Goal: Information Seeking & Learning: Learn about a topic

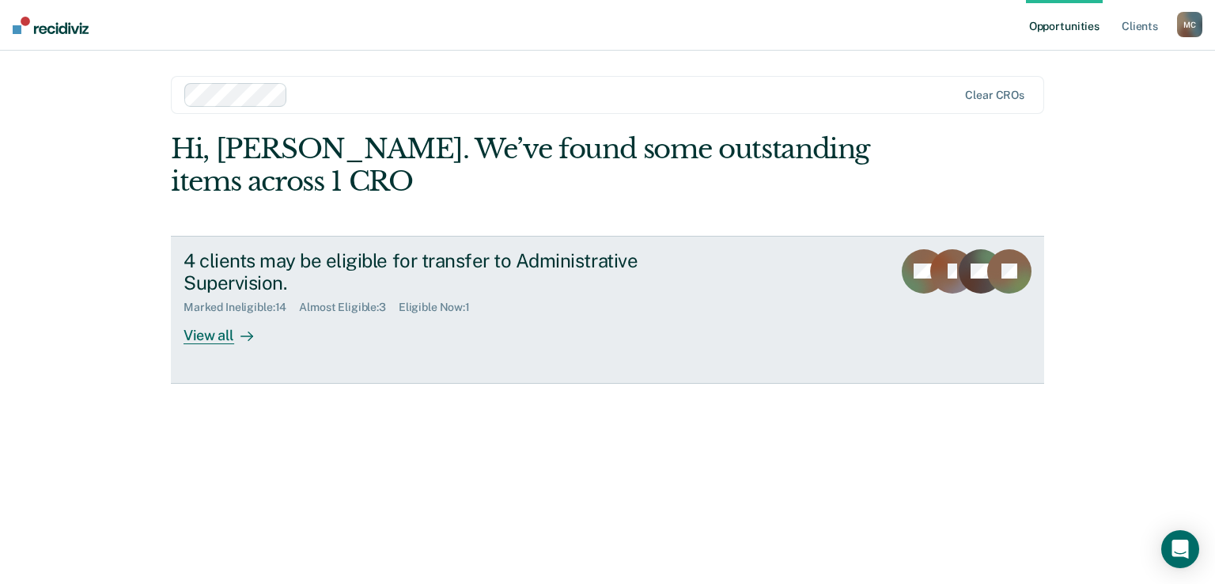
click at [212, 332] on div "View all" at bounding box center [228, 329] width 89 height 31
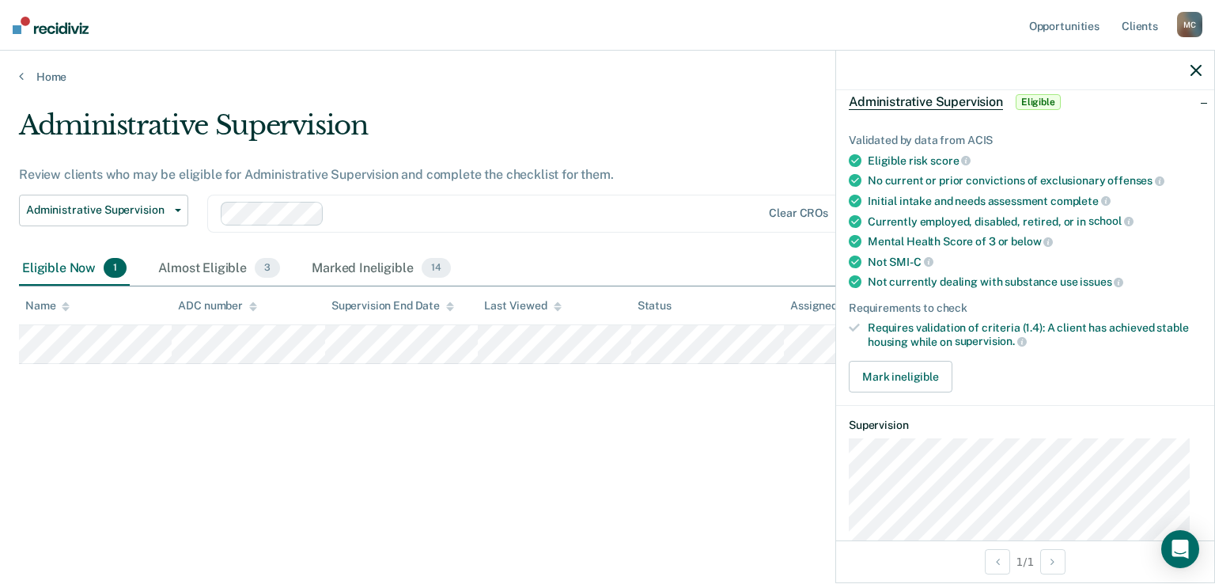
scroll to position [140, 0]
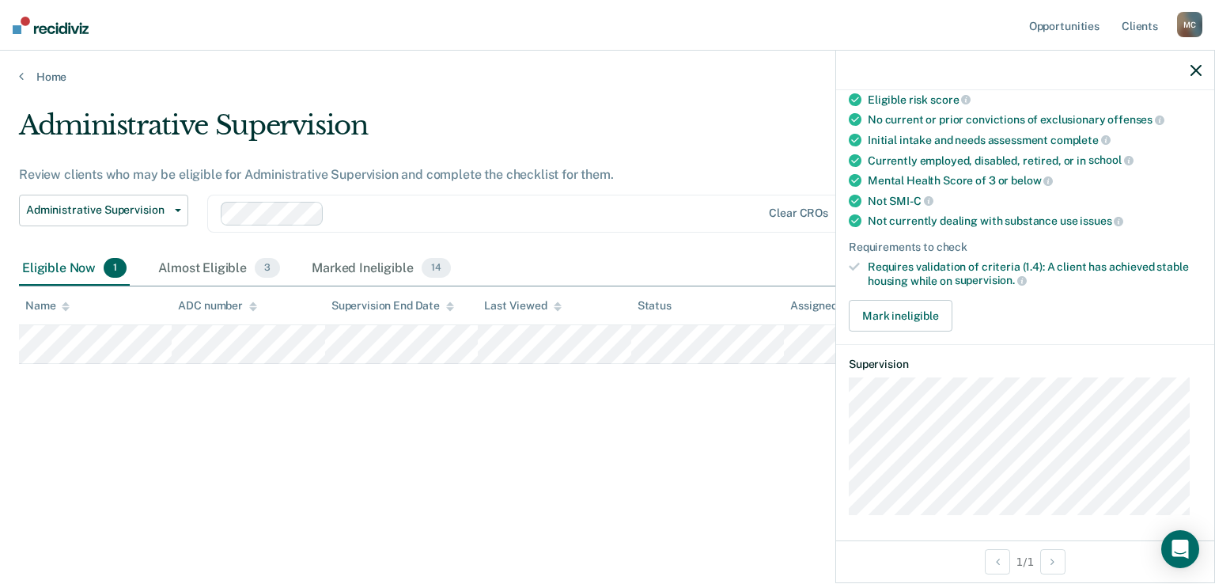
click at [663, 408] on div "Administrative Supervision Review clients who may be eligible for Administrativ…" at bounding box center [607, 287] width 1177 height 356
click at [744, 106] on main "Administrative Supervision Review clients who may be eligible for Administrativ…" at bounding box center [607, 331] width 1215 height 495
click at [1196, 68] on icon "button" at bounding box center [1196, 70] width 11 height 11
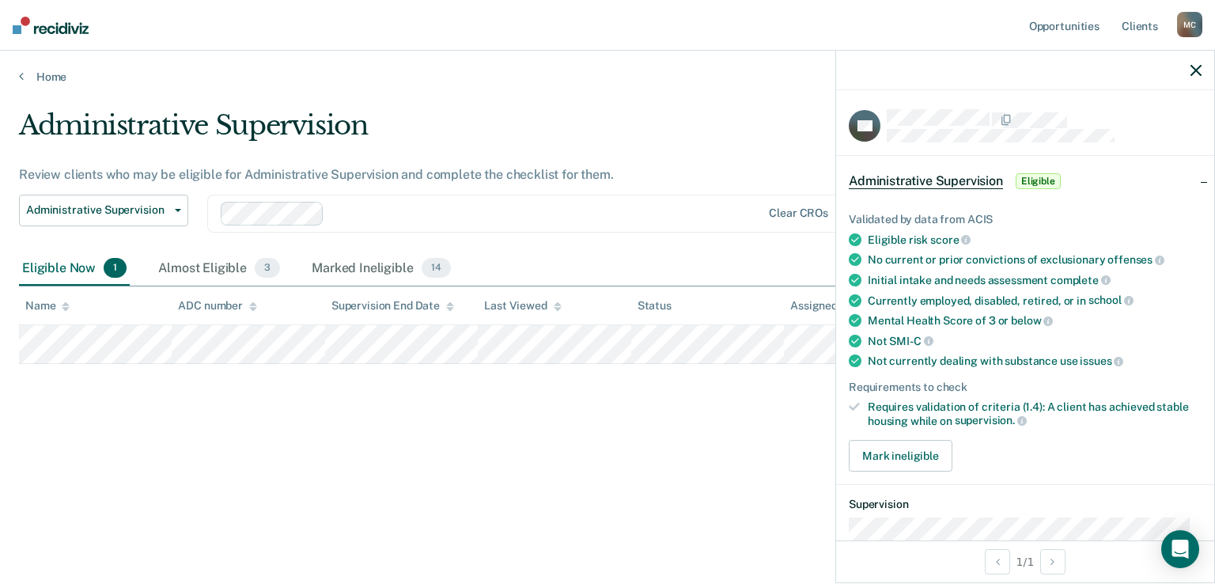
drag, startPoint x: 1200, startPoint y: 323, endPoint x: 1190, endPoint y: 373, distance: 51.5
click at [1190, 373] on div "Validated by data from ACIS Eligible risk score No current or prior convictions…" at bounding box center [1025, 336] width 378 height 297
click at [1038, 176] on span "Eligible" at bounding box center [1038, 181] width 45 height 16
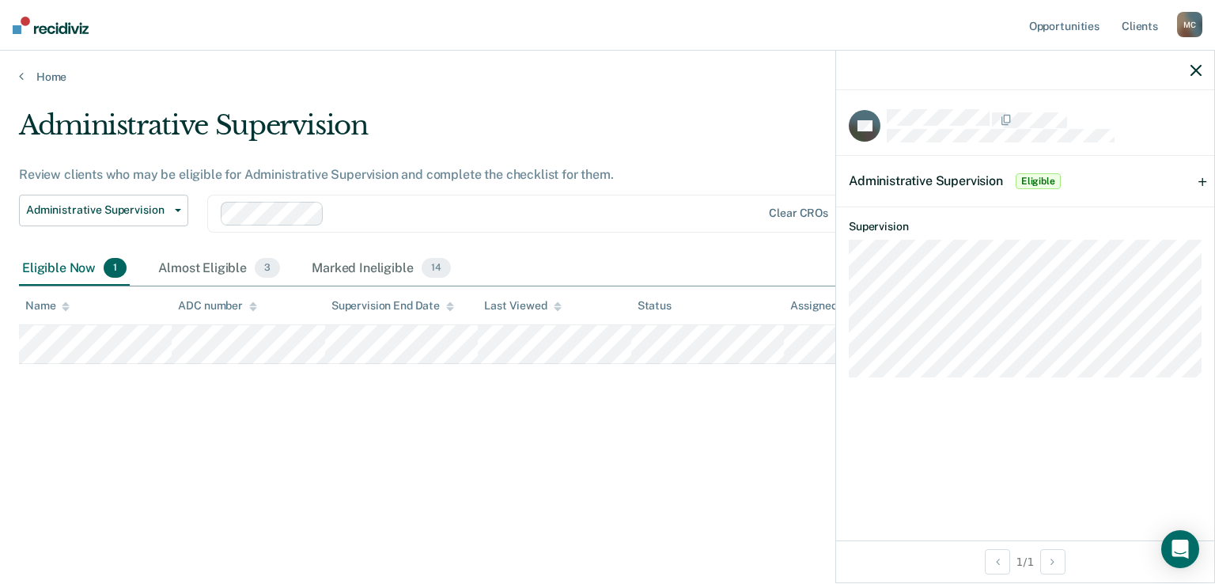
click at [1038, 177] on span "Eligible" at bounding box center [1038, 181] width 45 height 16
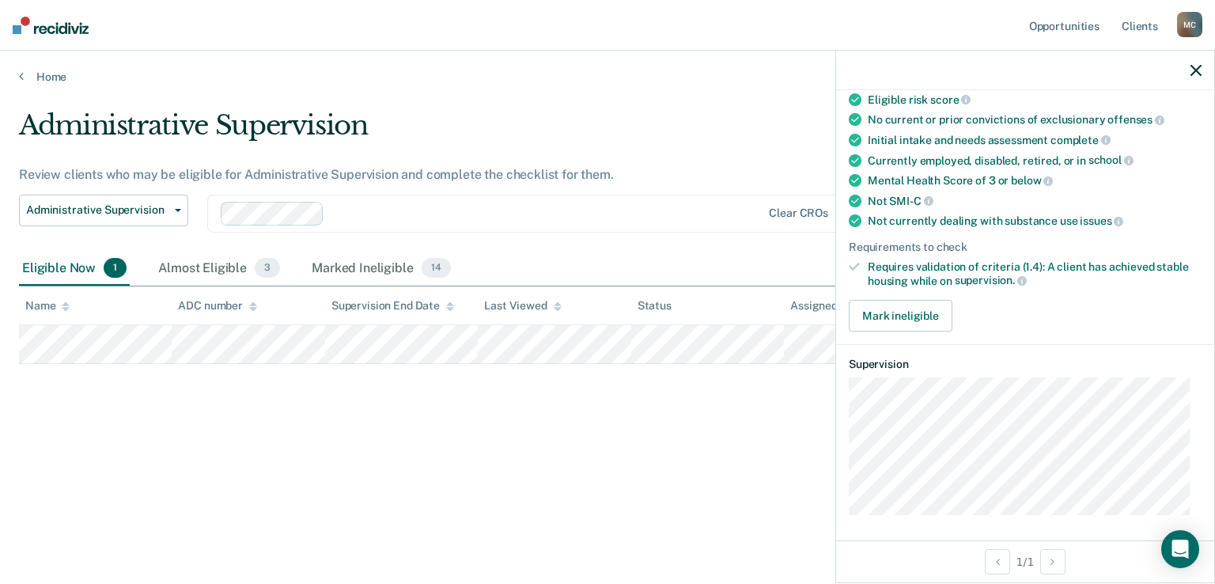
click at [461, 419] on div "Administrative Supervision Review clients who may be eligible for Administrativ…" at bounding box center [607, 287] width 1177 height 356
click at [1200, 67] on icon "button" at bounding box center [1196, 70] width 11 height 11
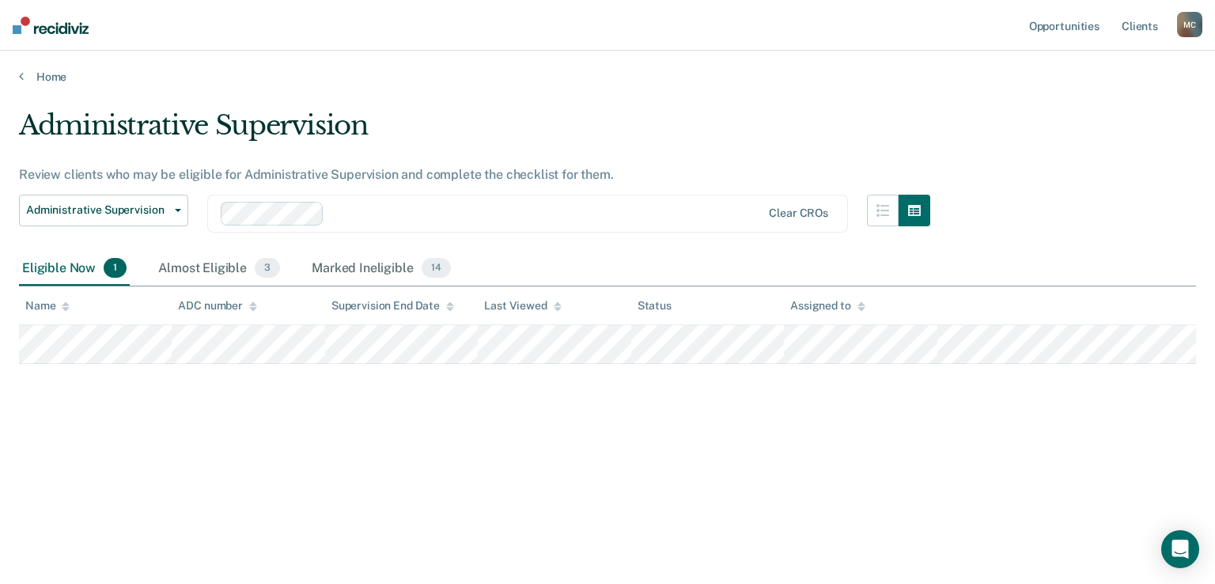
click at [716, 442] on div "Administrative Supervision Review clients who may be eligible for Administrativ…" at bounding box center [607, 287] width 1177 height 356
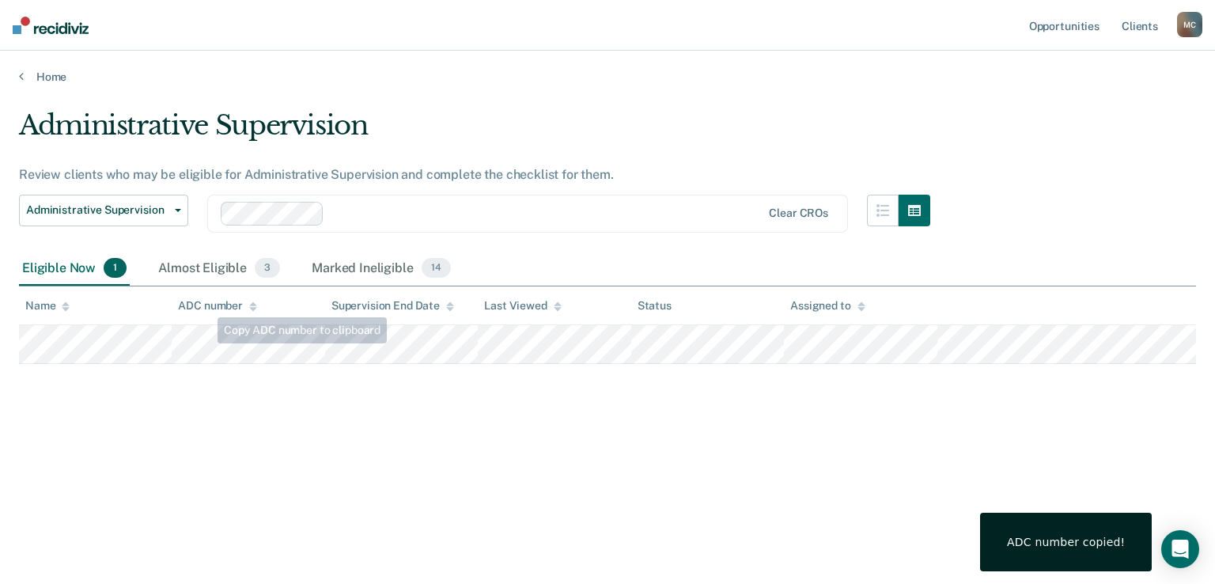
drag, startPoint x: 209, startPoint y: 319, endPoint x: 345, endPoint y: 385, distance: 151.1
click at [345, 385] on div "Administrative Supervision Review clients who may be eligible for Administrativ…" at bounding box center [607, 287] width 1177 height 356
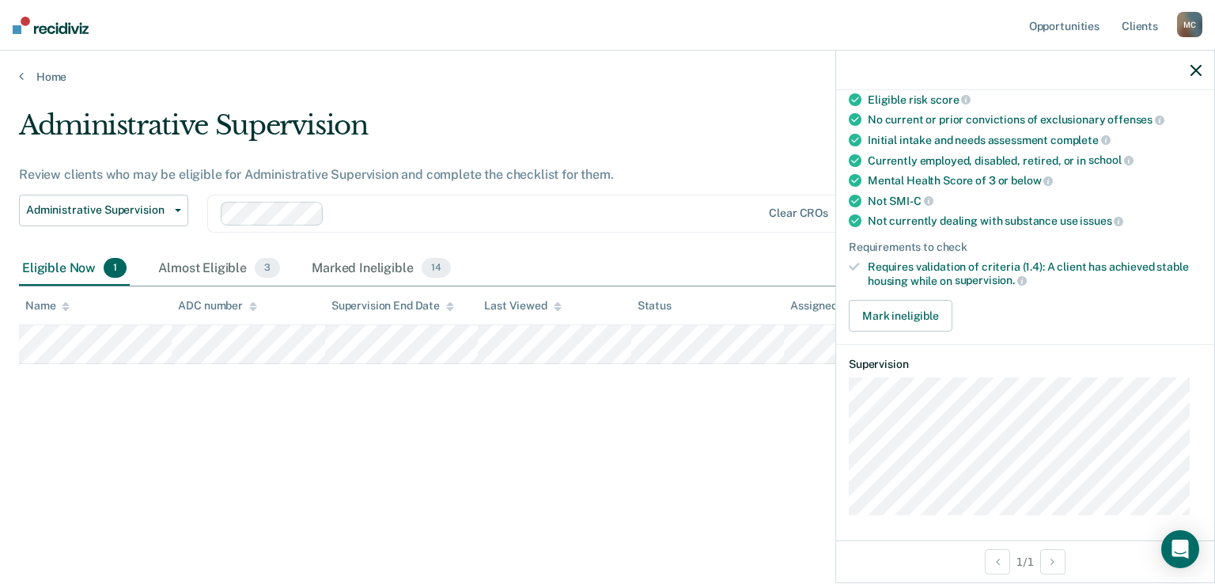
click at [903, 261] on div "Requires validation of criteria (1.4): A client has achieved stable housing whi…" at bounding box center [1035, 273] width 334 height 27
click at [858, 261] on icon at bounding box center [854, 266] width 11 height 11
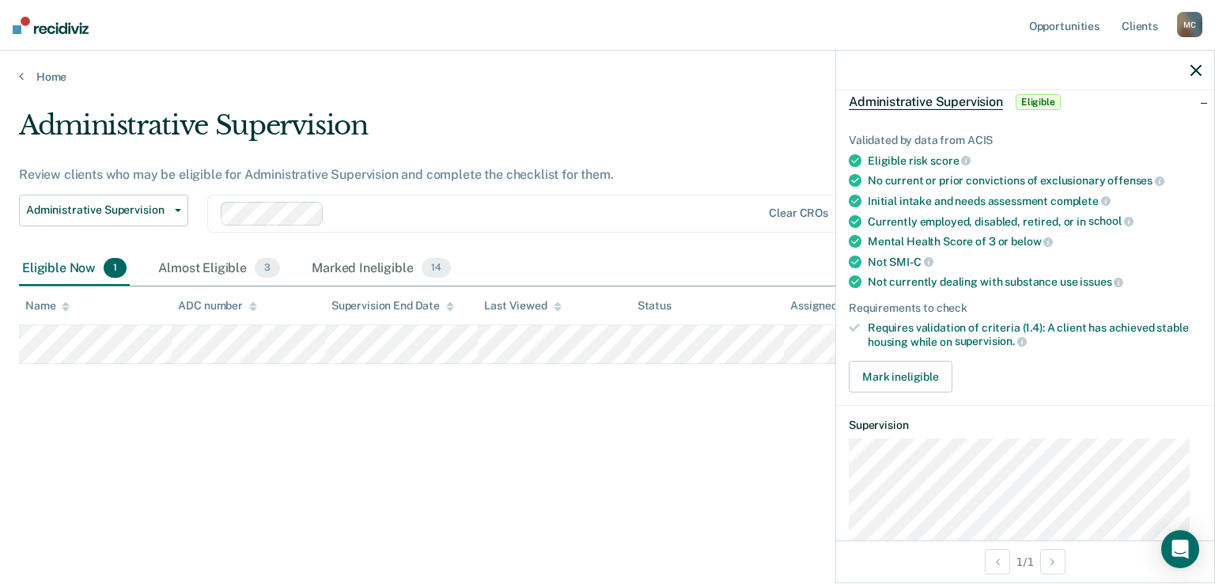
scroll to position [0, 0]
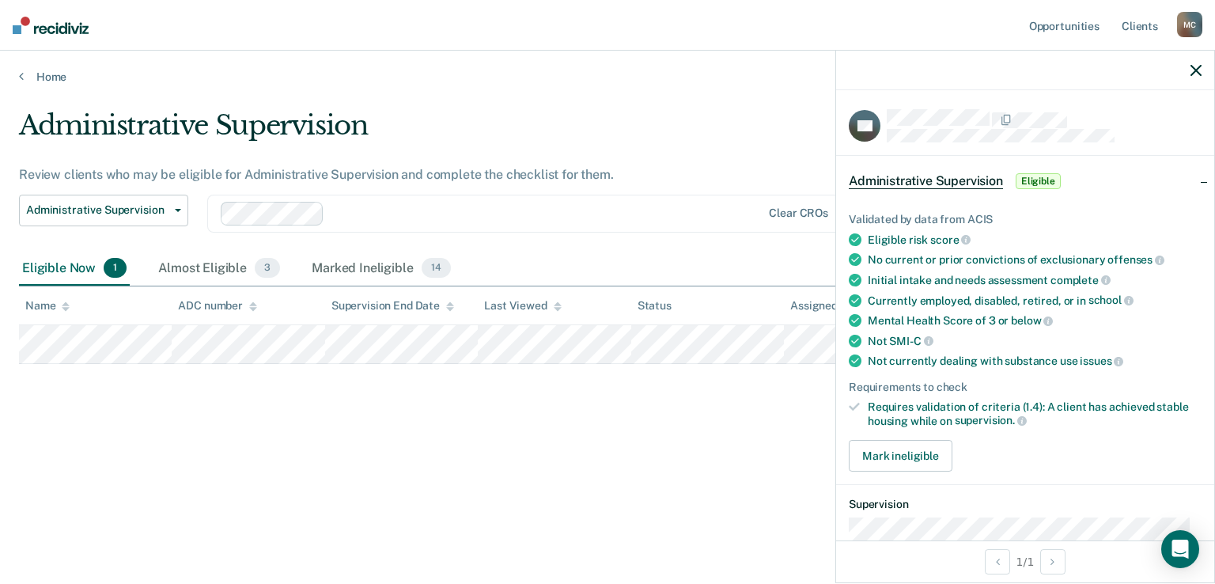
click at [931, 177] on span "Administrative Supervision" at bounding box center [926, 181] width 154 height 16
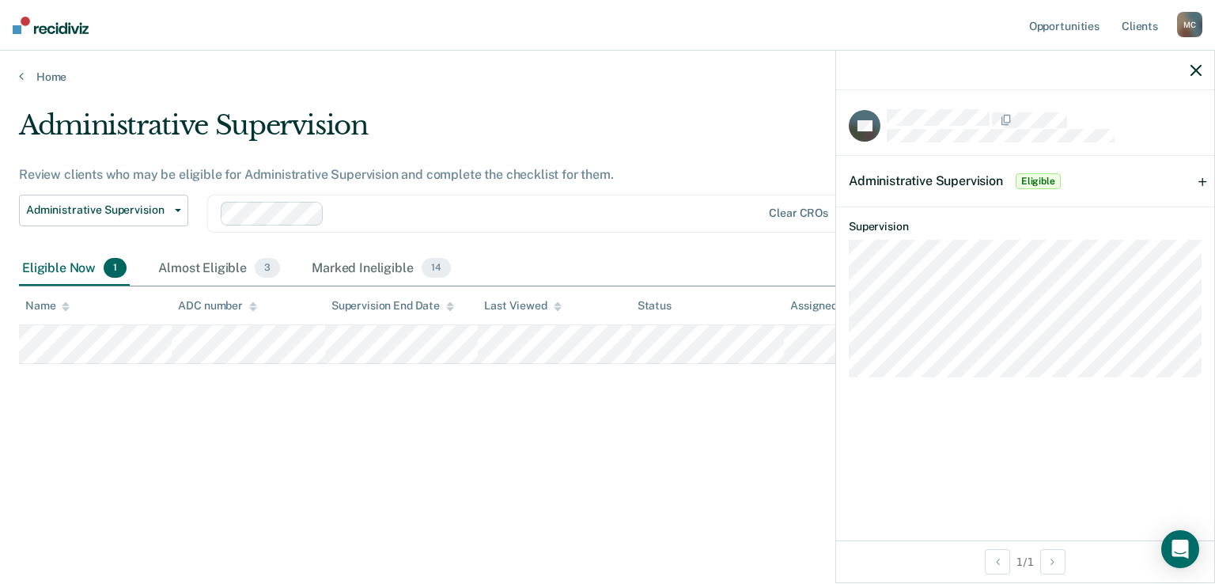
click at [931, 177] on span "Administrative Supervision" at bounding box center [926, 180] width 154 height 15
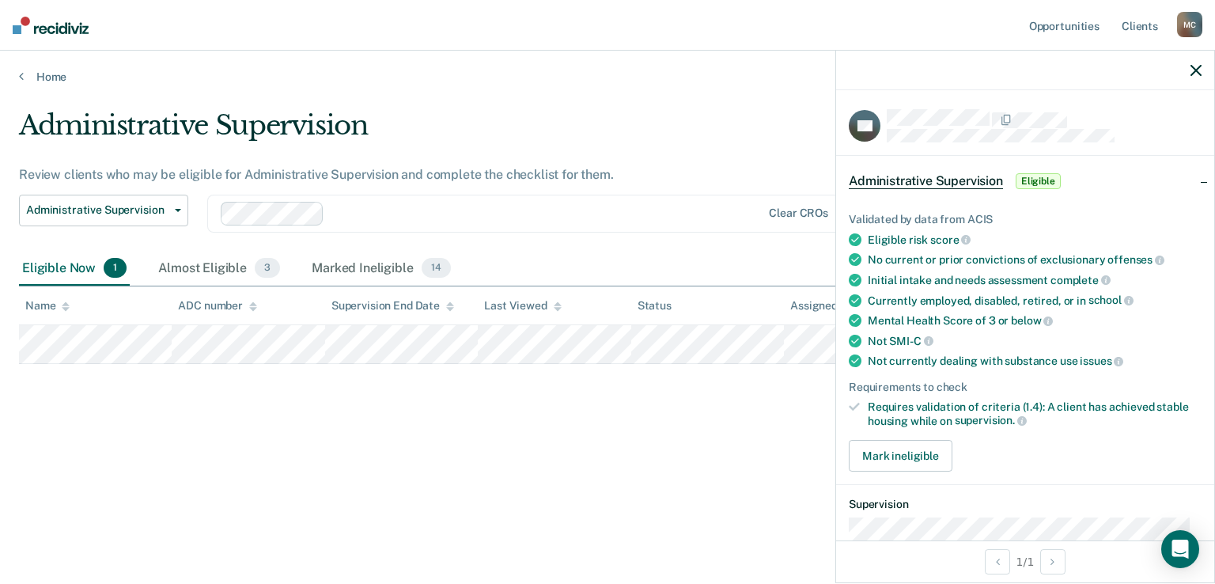
click at [931, 177] on span "Administrative Supervision" at bounding box center [926, 181] width 154 height 16
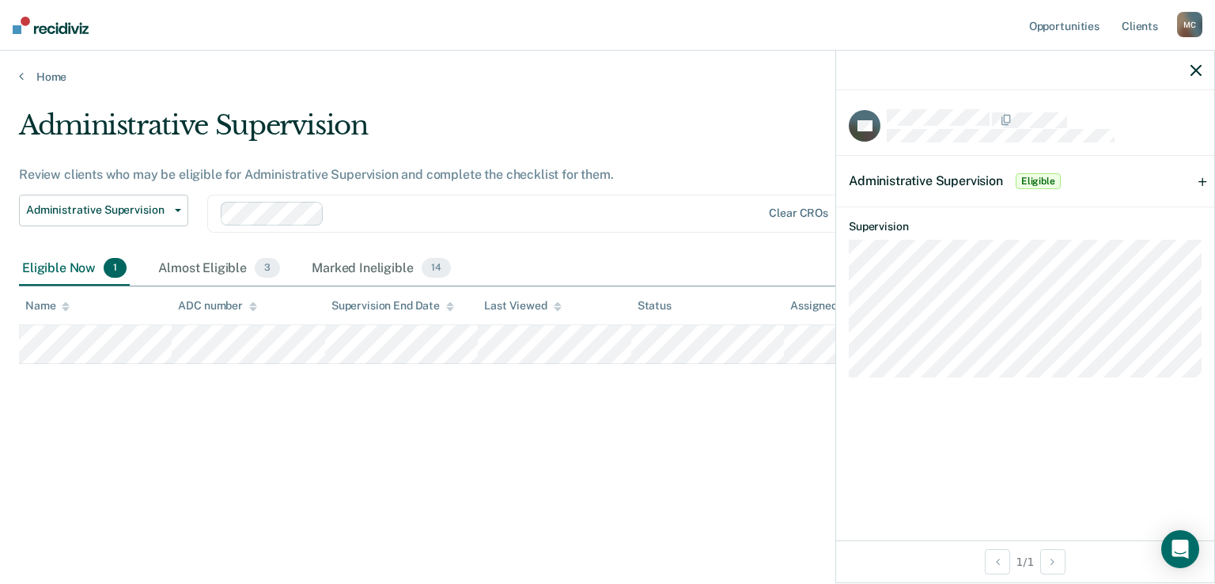
click at [931, 177] on span "Administrative Supervision" at bounding box center [926, 180] width 154 height 15
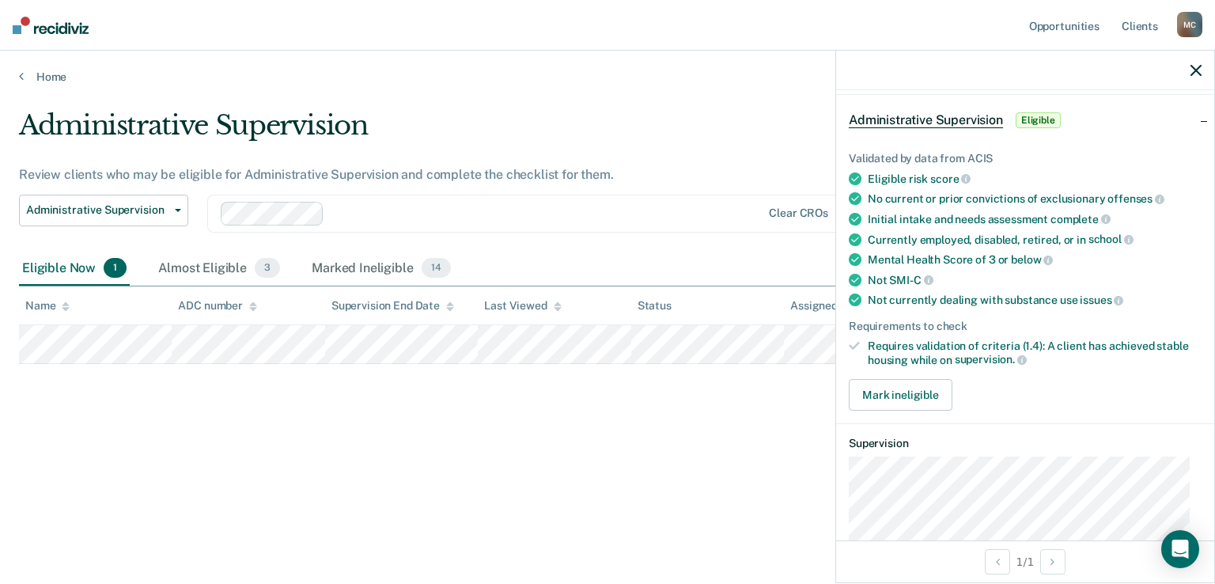
scroll to position [140, 0]
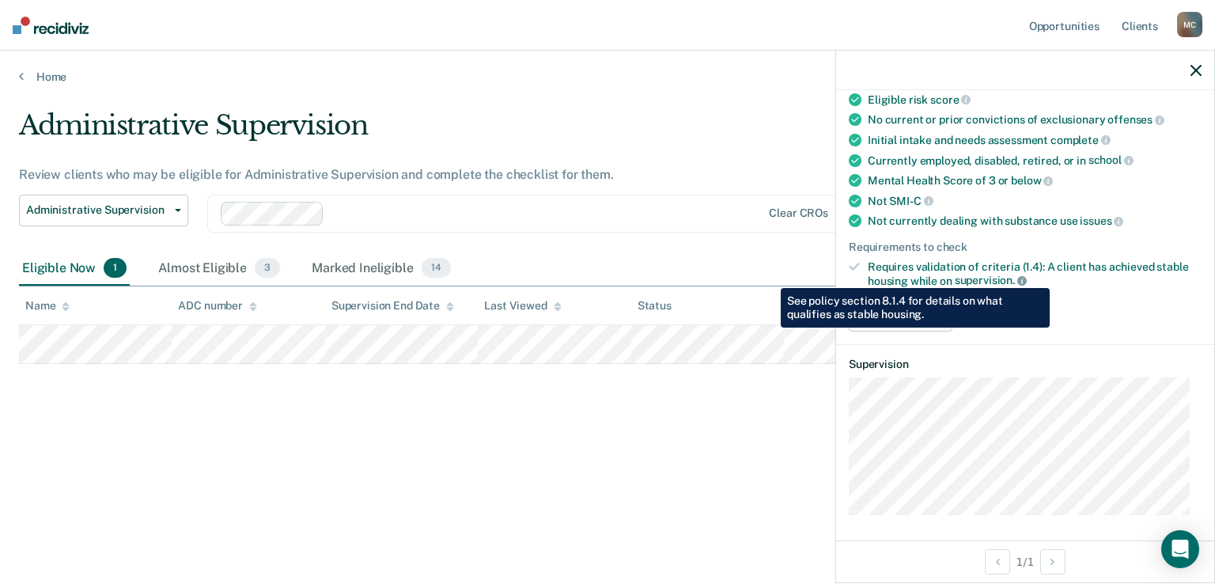
click at [1022, 276] on icon at bounding box center [1022, 280] width 9 height 9
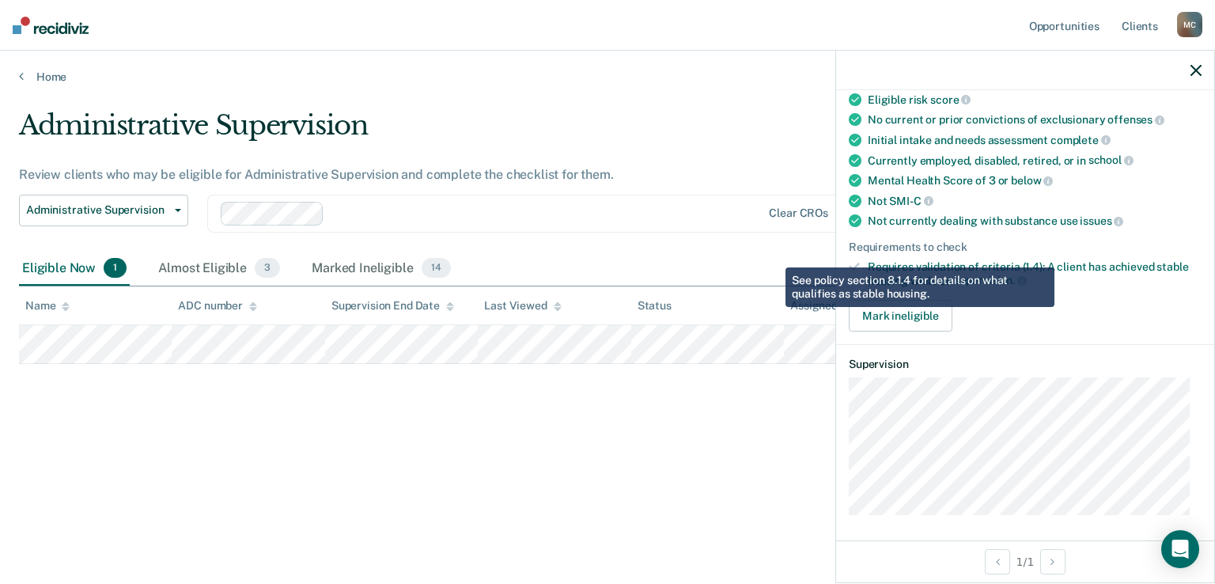
click at [506, 432] on div "Administrative Supervision Review clients who may be eligible for Administrativ…" at bounding box center [607, 287] width 1177 height 356
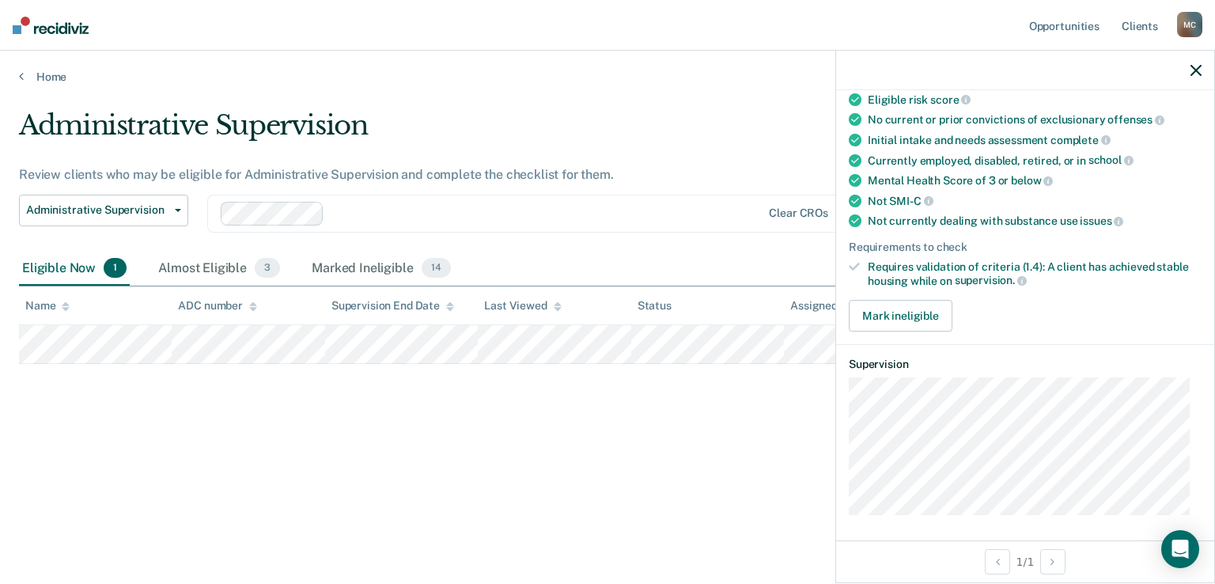
click at [593, 444] on div "Administrative Supervision Review clients who may be eligible for Administrativ…" at bounding box center [607, 287] width 1177 height 356
click at [1202, 64] on div at bounding box center [1025, 71] width 378 height 40
click at [1196, 69] on icon "button" at bounding box center [1196, 70] width 11 height 11
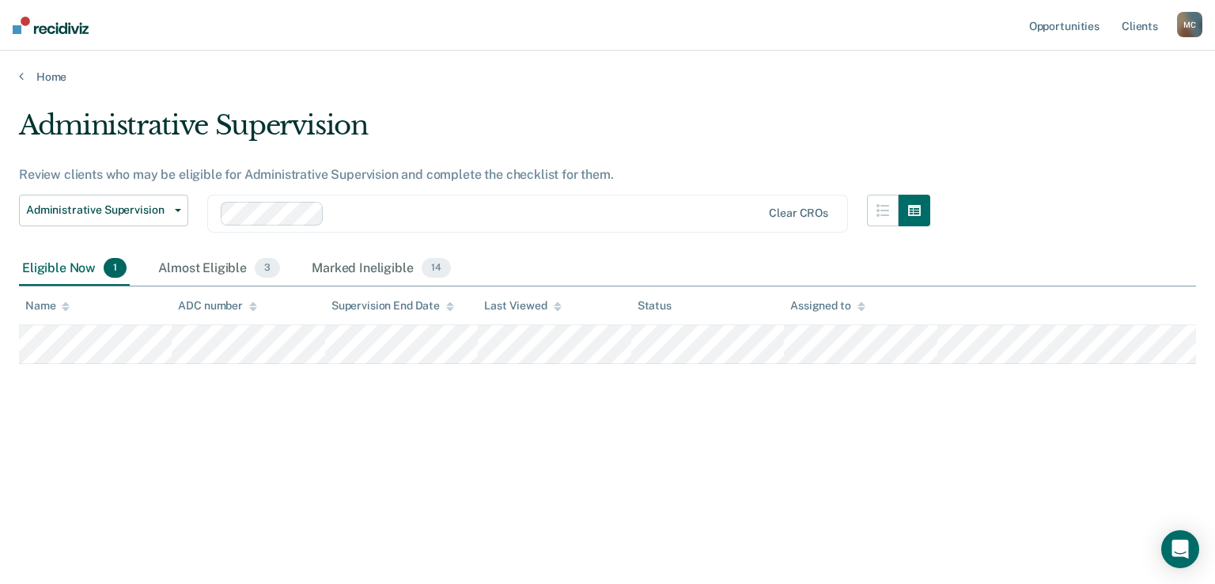
click at [737, 384] on div "Administrative Supervision Review clients who may be eligible for Administrativ…" at bounding box center [607, 287] width 1177 height 356
drag, startPoint x: 173, startPoint y: 170, endPoint x: 400, endPoint y: 171, distance: 227.1
click at [400, 171] on div "Review clients who may be eligible for Administrative Supervision and complete …" at bounding box center [475, 174] width 912 height 15
copy div "eligible for Administrative Supervision"
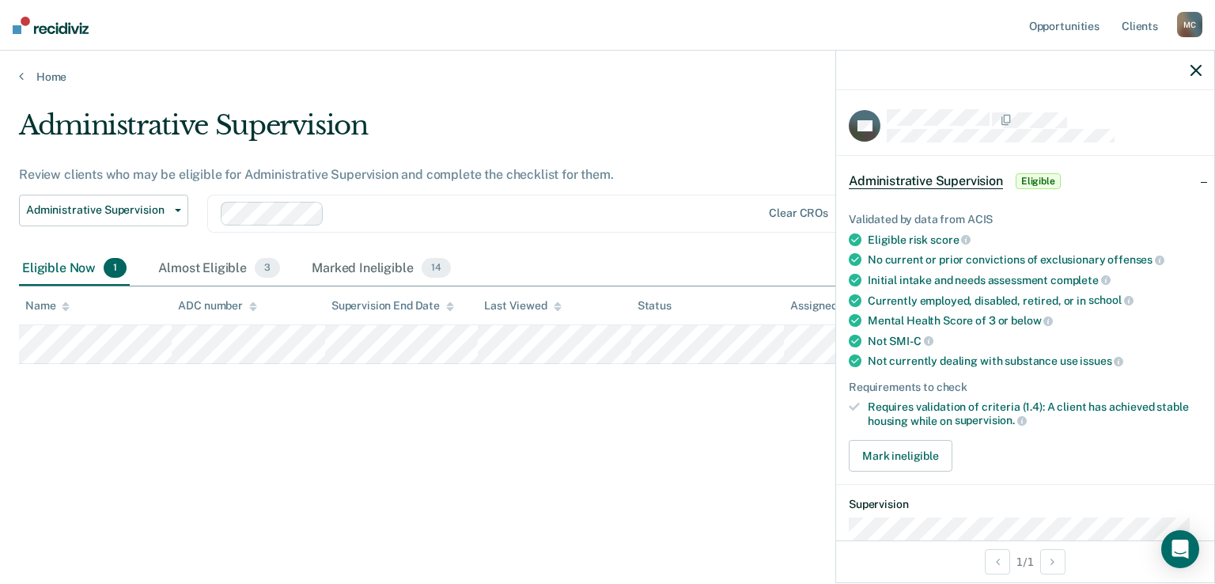
click at [643, 455] on div "Administrative Supervision Review clients who may be eligible for Administrativ…" at bounding box center [607, 287] width 1177 height 356
click at [119, 267] on span "1" at bounding box center [115, 268] width 23 height 21
click at [109, 265] on span "1" at bounding box center [115, 268] width 23 height 21
click at [81, 273] on div "Eligible Now 1" at bounding box center [74, 269] width 111 height 35
click at [1196, 67] on icon "button" at bounding box center [1196, 70] width 11 height 11
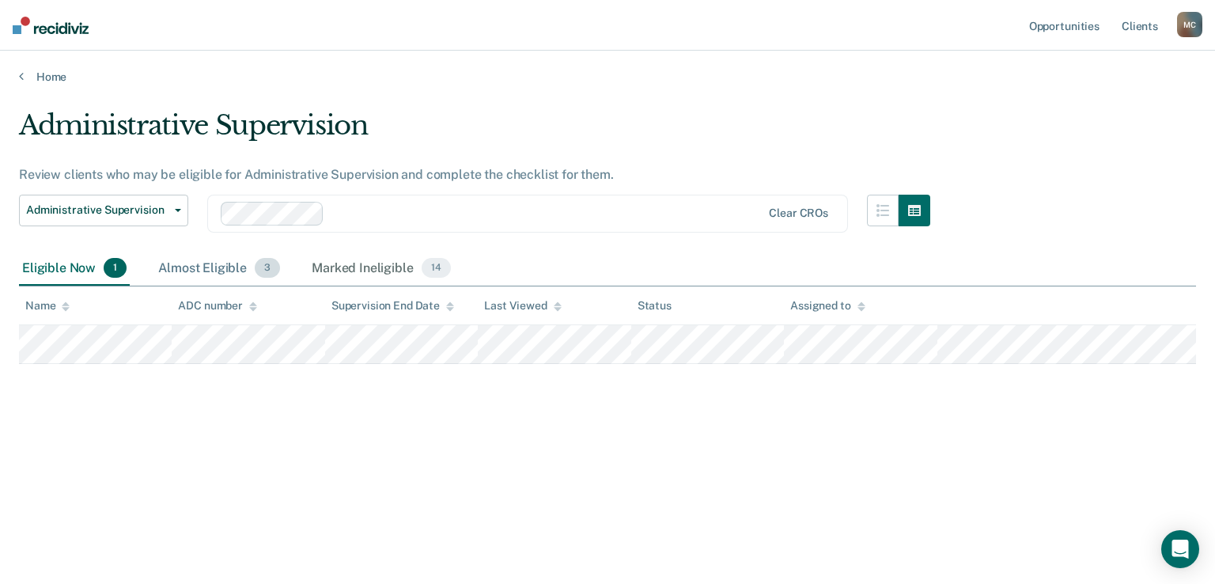
click at [219, 271] on div "Almost Eligible 3" at bounding box center [219, 269] width 128 height 35
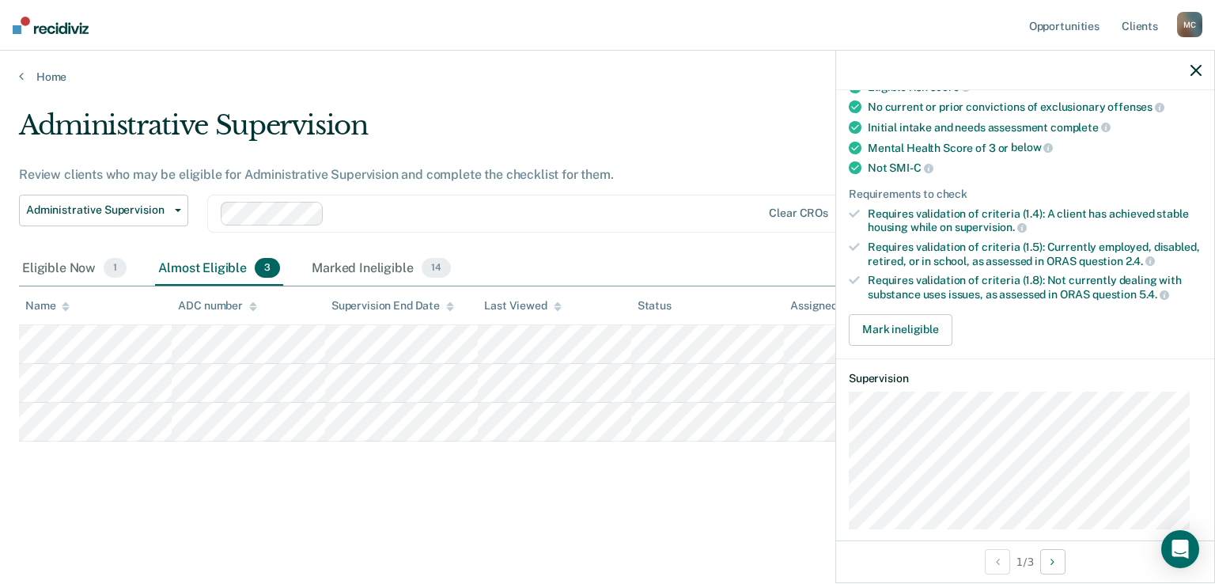
scroll to position [180, 0]
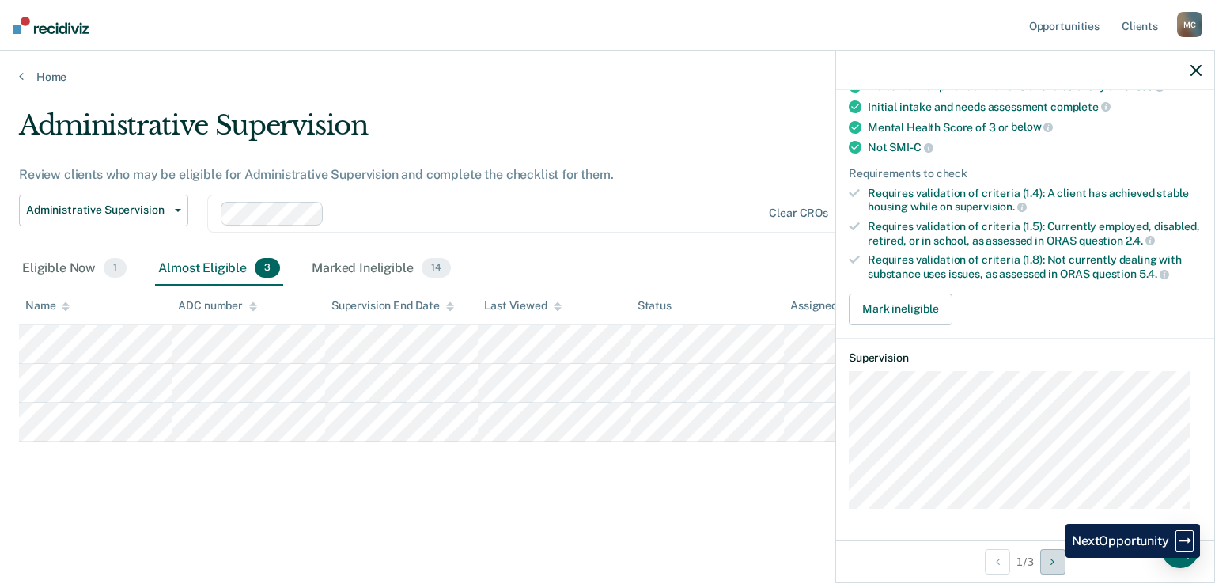
click at [1054, 558] on icon "Next Opportunity" at bounding box center [1053, 561] width 4 height 11
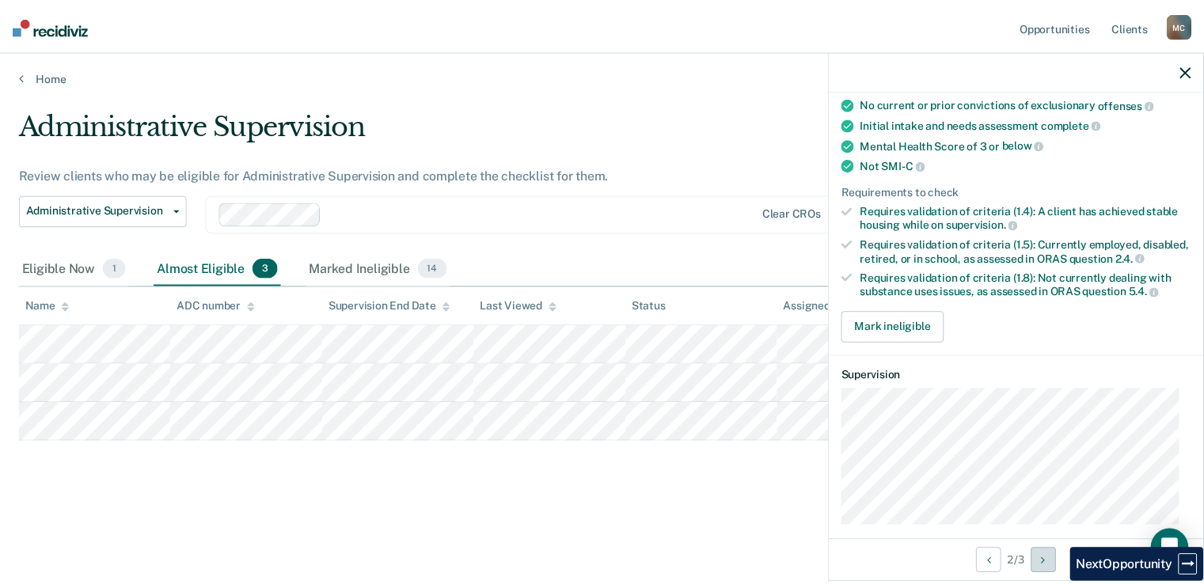
scroll to position [158, 0]
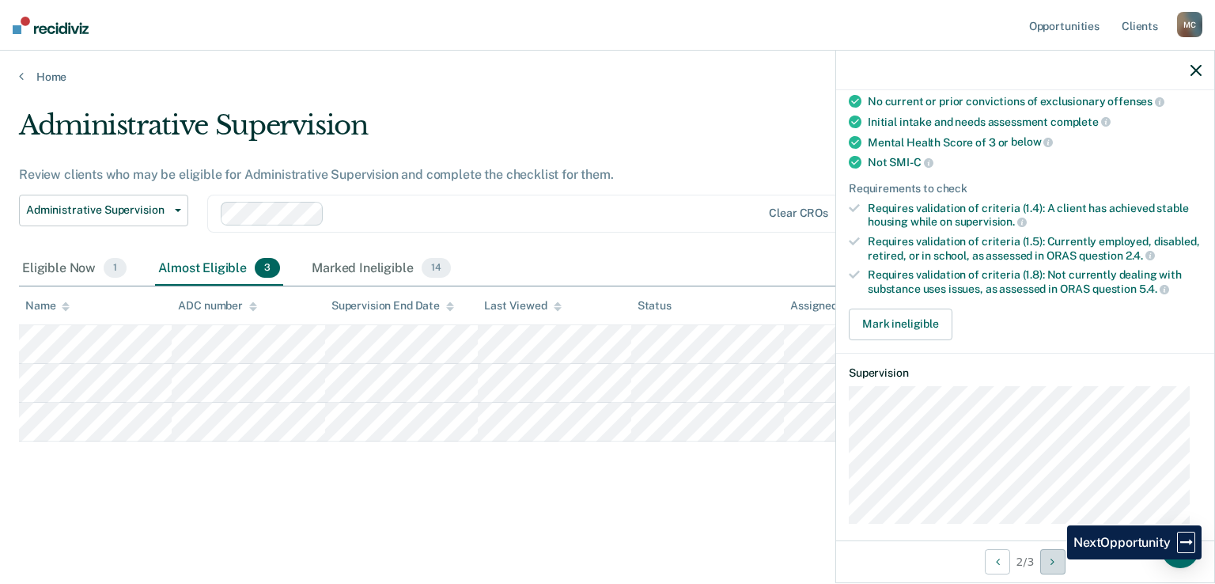
click at [1055, 559] on icon "Next Opportunity" at bounding box center [1053, 561] width 4 height 11
click at [442, 479] on div "Administrative Supervision Review clients who may be eligible for Administrativ…" at bounding box center [607, 312] width 1177 height 407
click at [1200, 59] on div at bounding box center [1025, 71] width 378 height 40
click at [1200, 66] on icon "button" at bounding box center [1196, 70] width 11 height 11
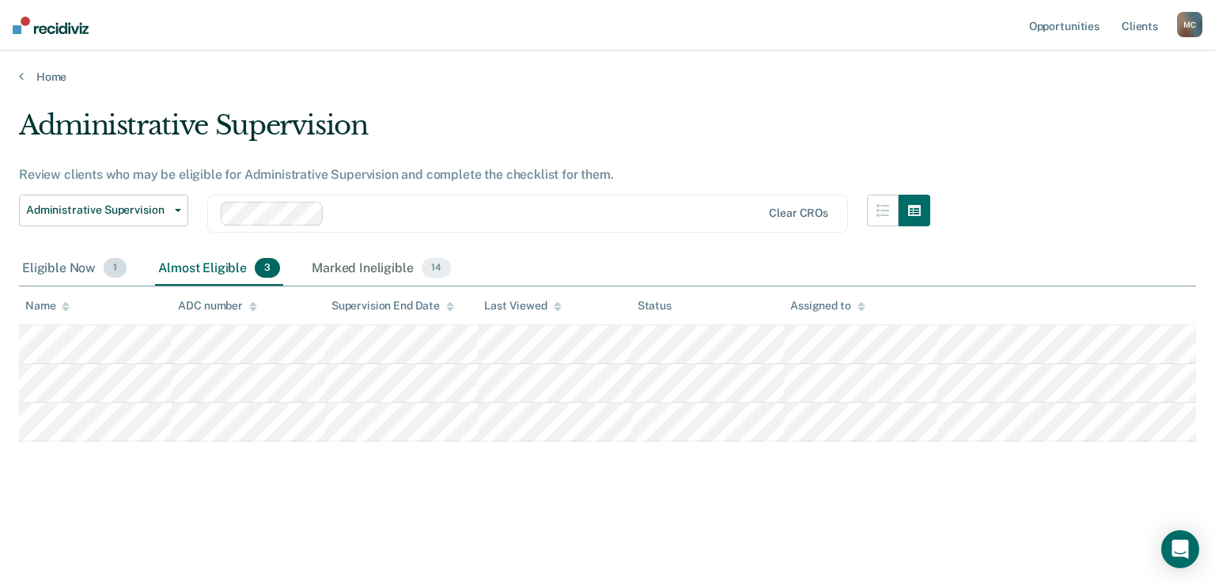
click at [52, 266] on div "Eligible Now 1" at bounding box center [74, 269] width 111 height 35
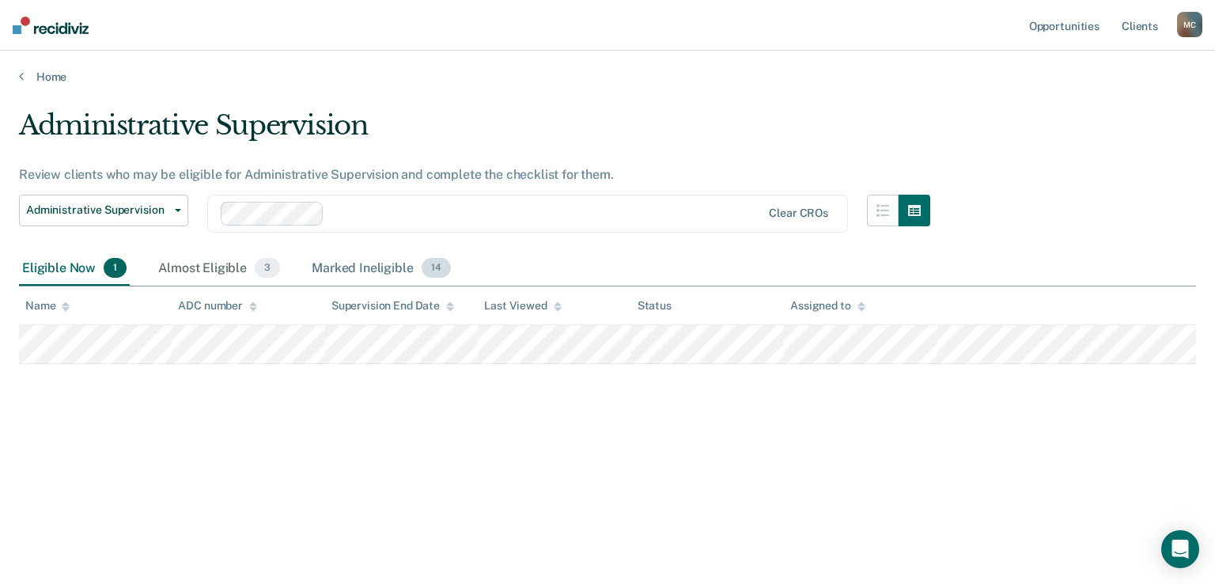
click at [339, 264] on div "Marked Ineligible 14" at bounding box center [381, 269] width 145 height 35
